Goal: Transaction & Acquisition: Purchase product/service

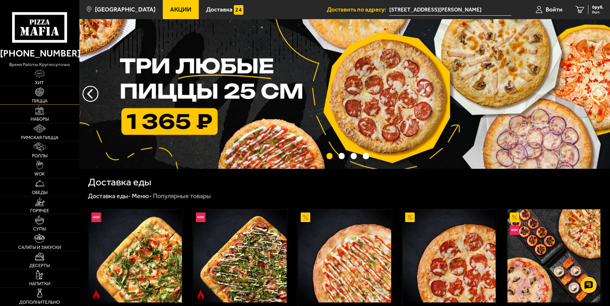
click at [36, 95] on img at bounding box center [39, 91] width 9 height 9
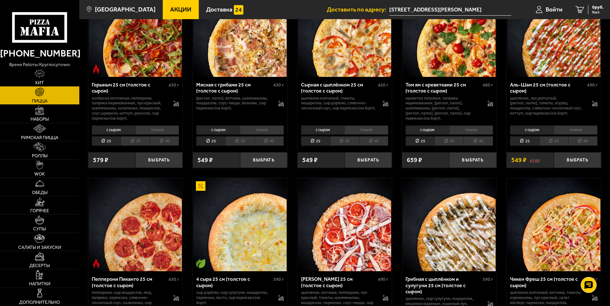
scroll to position [350, 0]
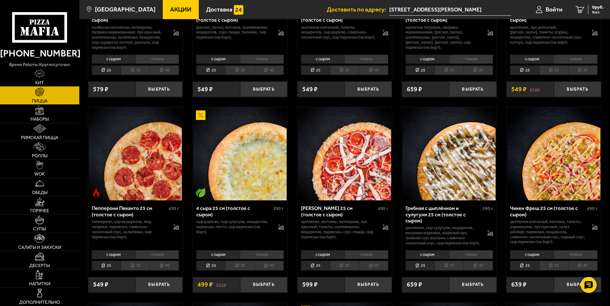
click at [454, 270] on li "30" at bounding box center [449, 265] width 29 height 10
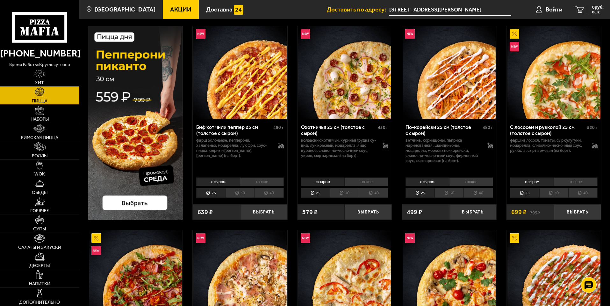
scroll to position [0, 0]
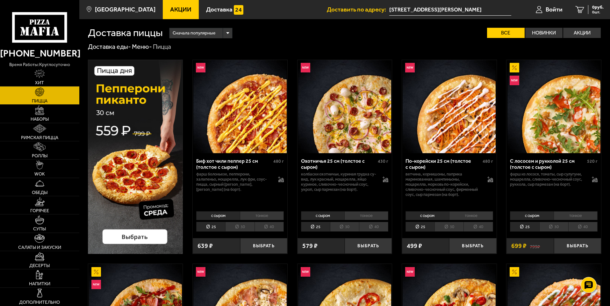
click at [175, 10] on span "Акции" at bounding box center [180, 9] width 21 height 6
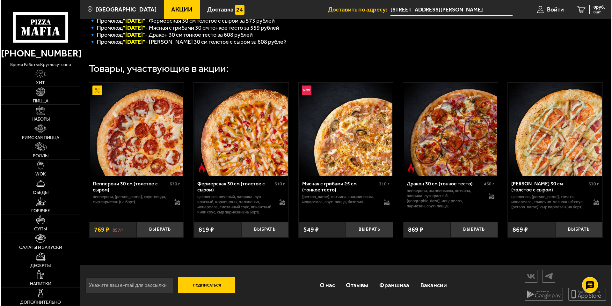
scroll to position [186, 0]
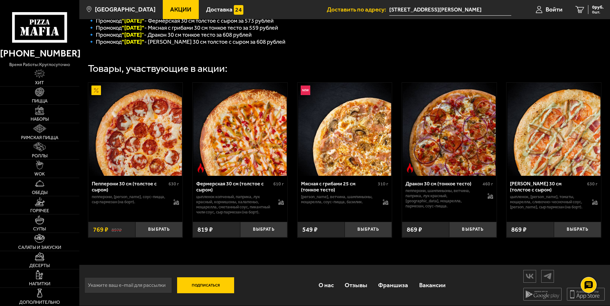
click at [362, 143] on img at bounding box center [344, 129] width 93 height 93
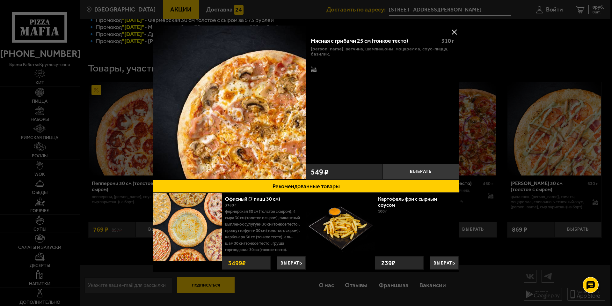
click at [559, 108] on div at bounding box center [306, 153] width 612 height 306
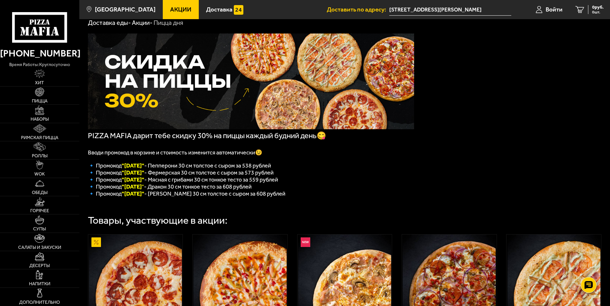
scroll to position [22, 0]
